Goal: Transaction & Acquisition: Purchase product/service

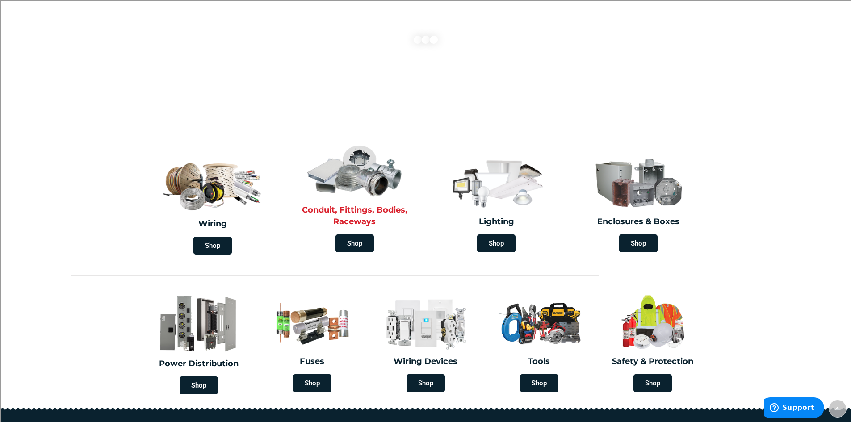
click at [399, 238] on div "Shop" at bounding box center [354, 243] width 129 height 18
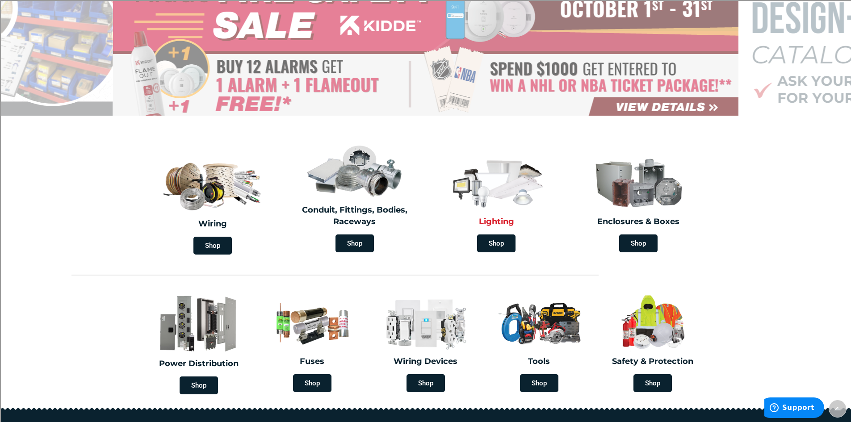
click at [496, 209] on img at bounding box center [496, 182] width 103 height 60
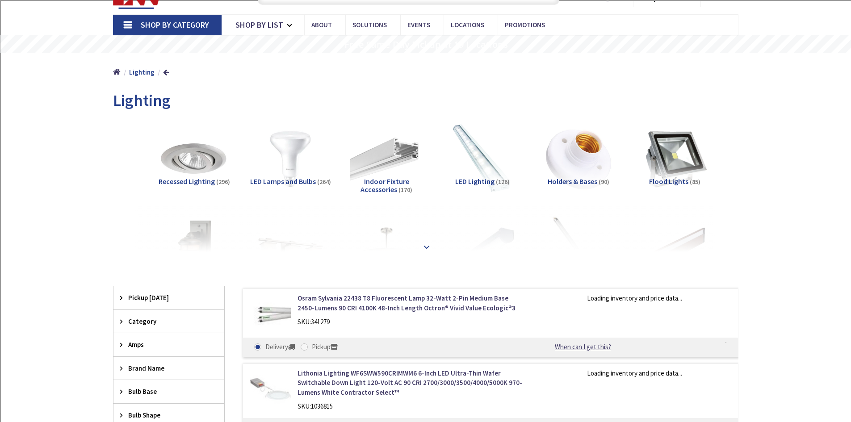
type input "Watertown Green Gazebo, 1-15 Deforest St, Watertown, CT 06795, USA"
click at [424, 248] on strong at bounding box center [426, 246] width 11 height 10
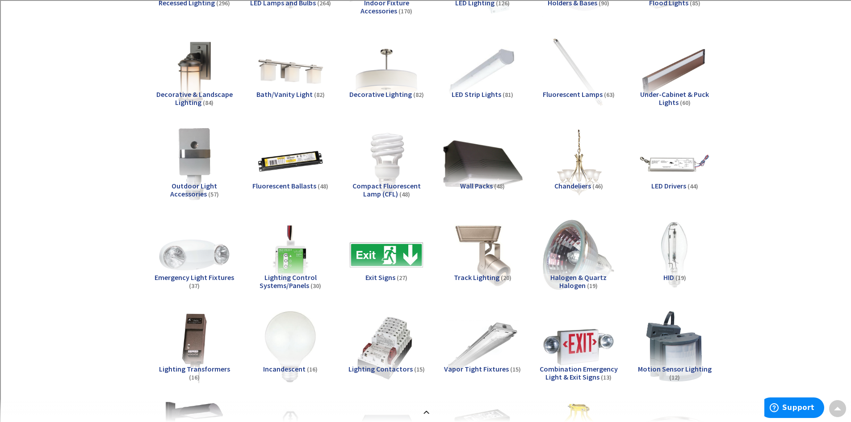
scroll to position [179, 0]
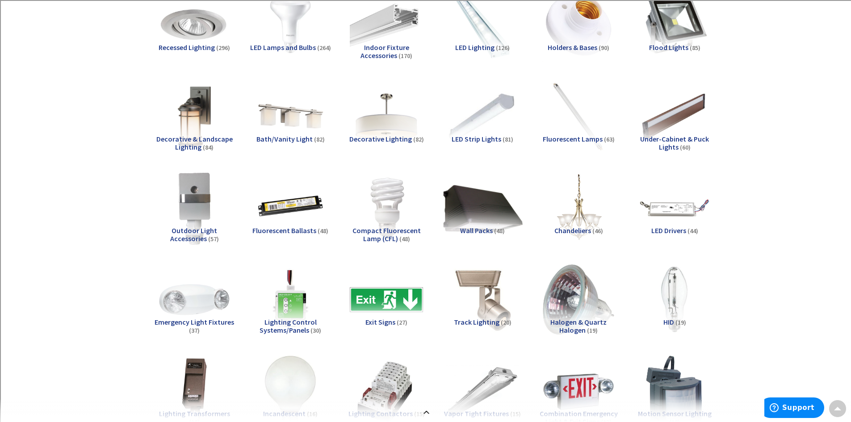
click at [483, 196] on img at bounding box center [482, 207] width 81 height 81
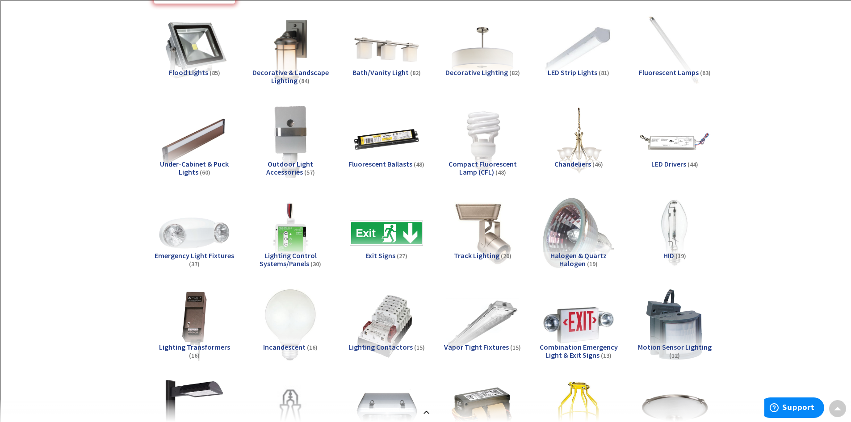
scroll to position [26, 0]
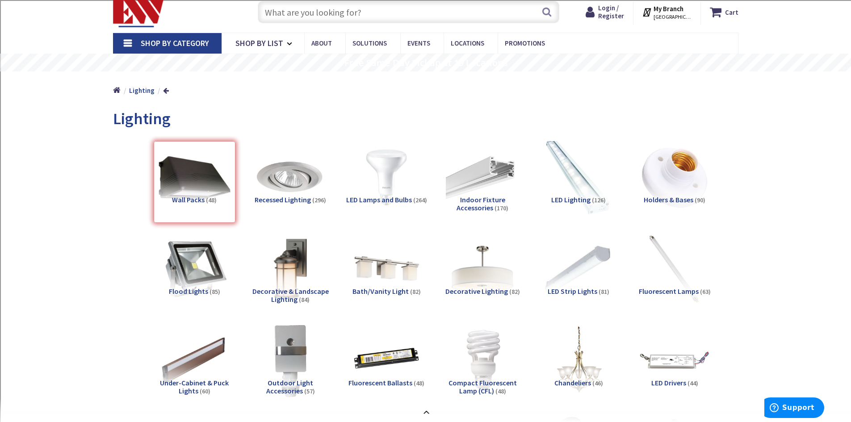
click at [576, 177] on img at bounding box center [578, 177] width 81 height 81
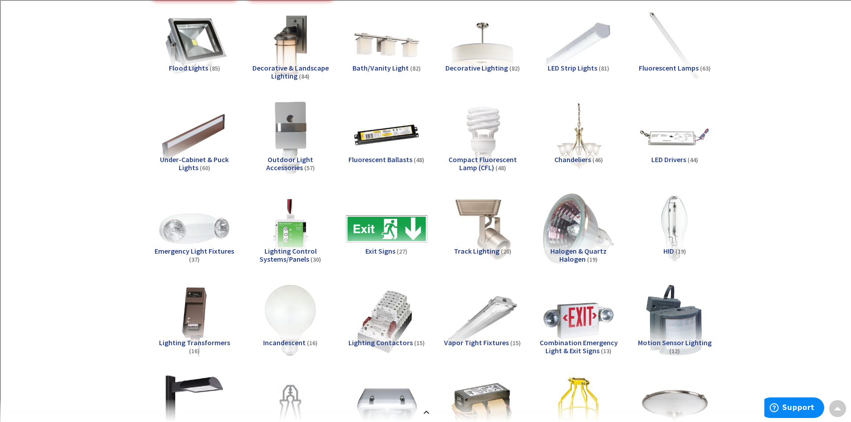
scroll to position [0, 0]
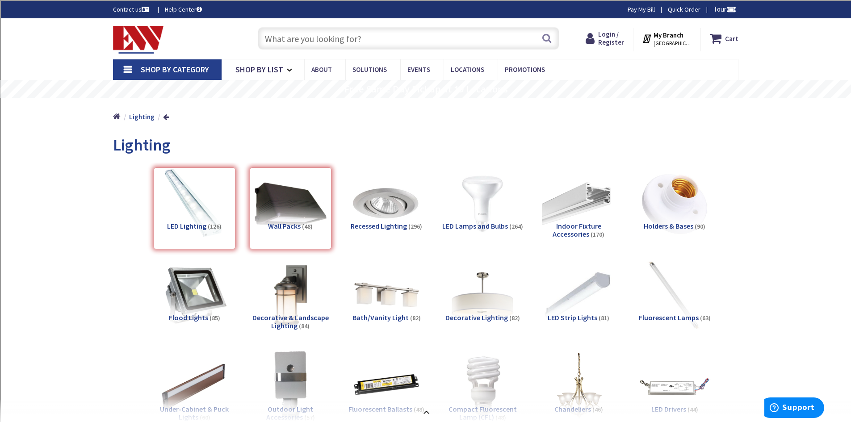
click at [309, 208] on div "Wall Packs (48)" at bounding box center [291, 208] width 82 height 82
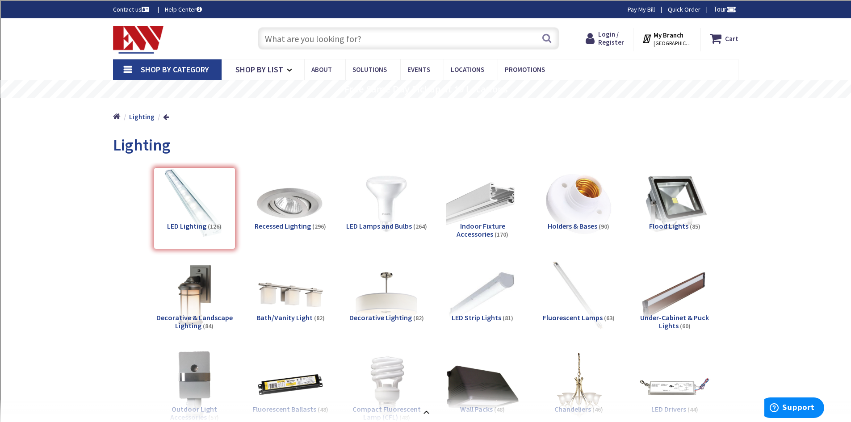
click at [209, 210] on div "LED Lighting (126)" at bounding box center [195, 208] width 82 height 82
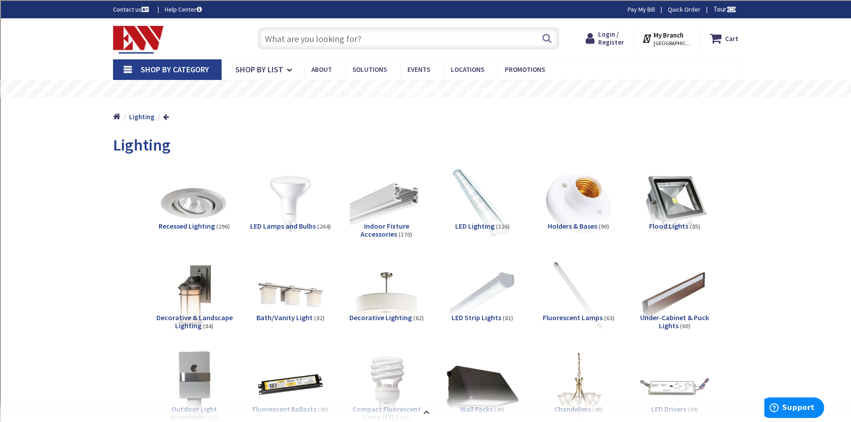
click at [404, 38] on input "text" at bounding box center [408, 38] width 301 height 22
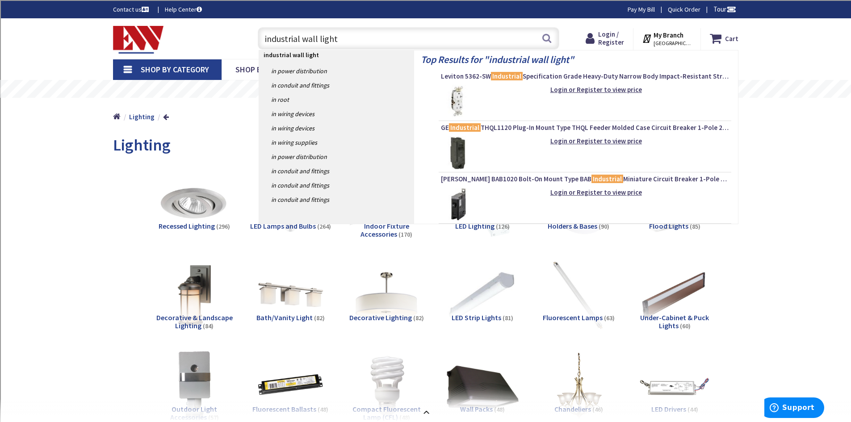
type input "industrial wall lights"
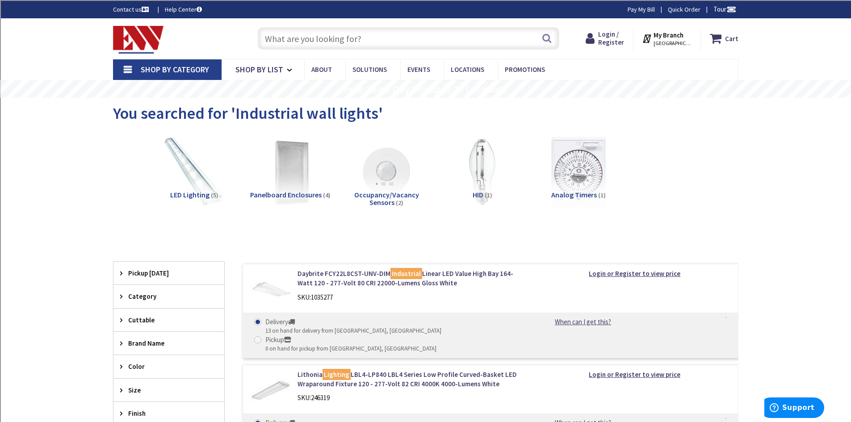
click at [369, 42] on input "text" at bounding box center [408, 38] width 301 height 22
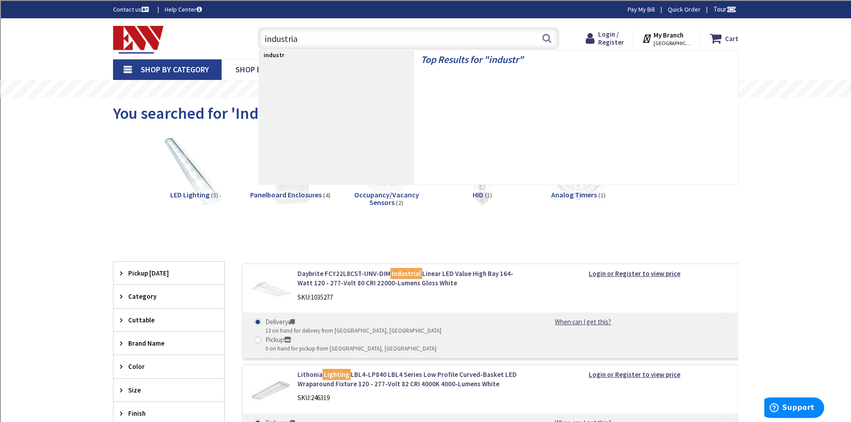
type input "industrial"
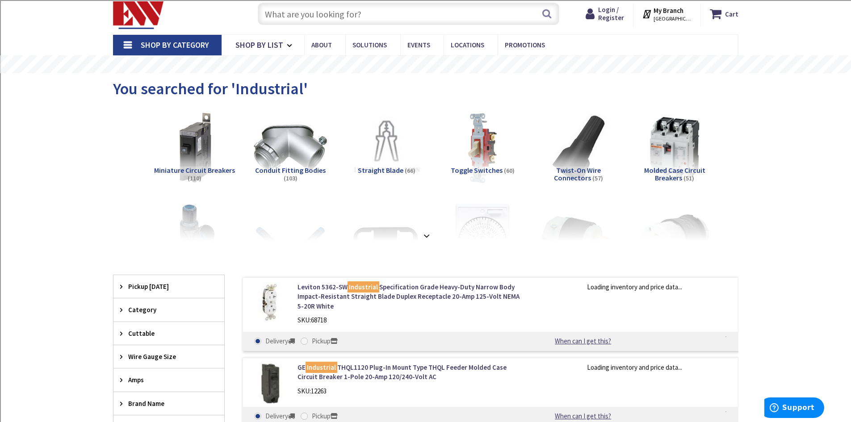
scroll to position [45, 0]
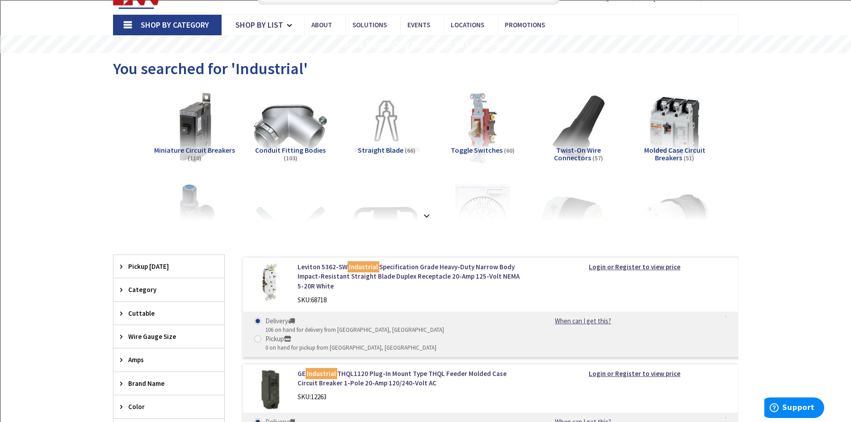
click at [428, 215] on strong at bounding box center [426, 216] width 11 height 10
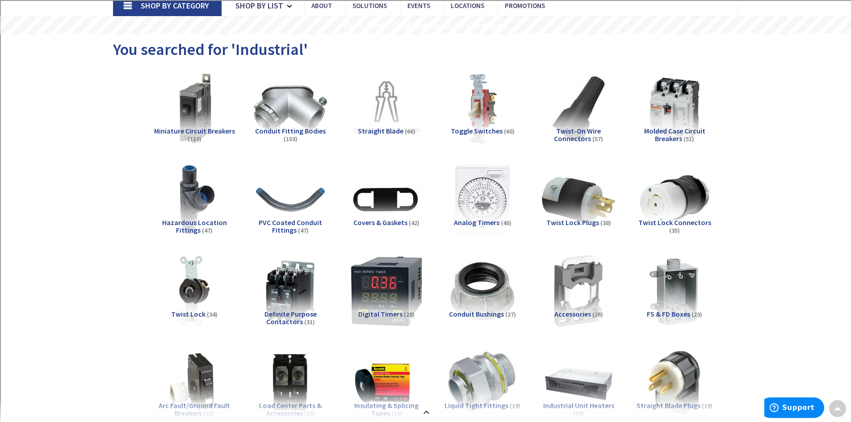
scroll to position [0, 0]
